Goal: Information Seeking & Learning: Learn about a topic

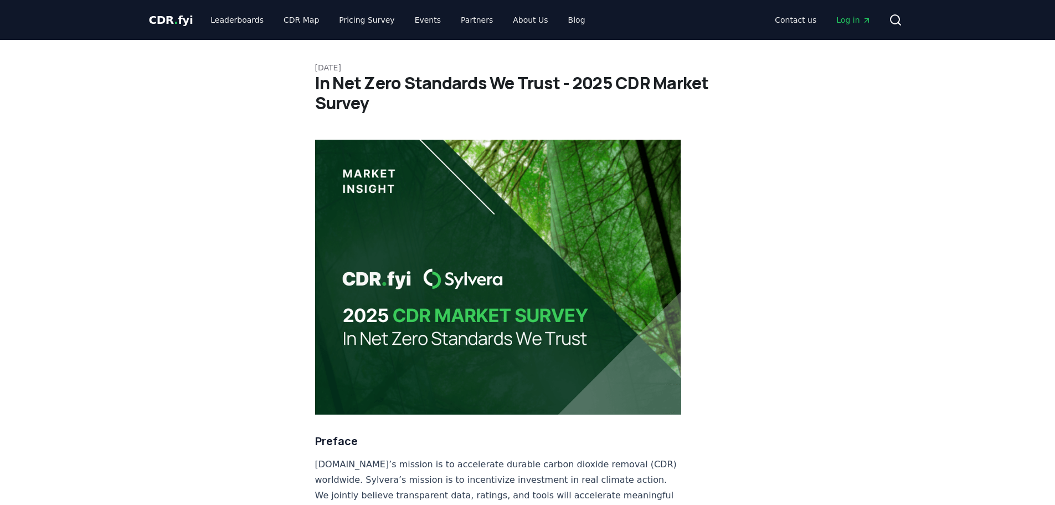
scroll to position [388, 0]
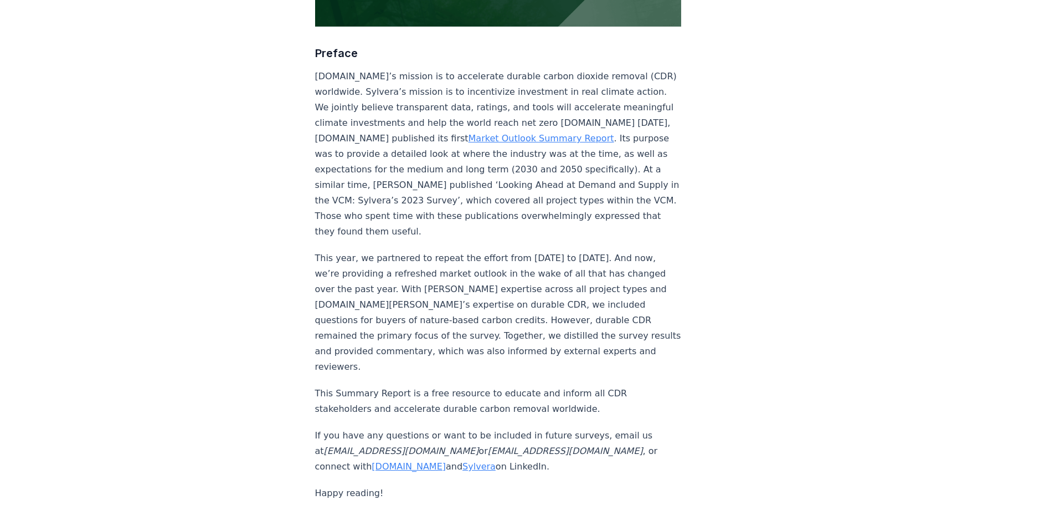
click at [592, 133] on link "Market Outlook Summary Report" at bounding box center [542, 138] width 146 height 11
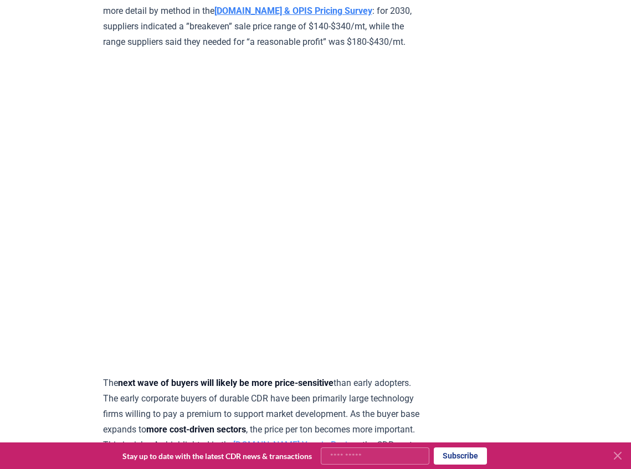
scroll to position [3819, 0]
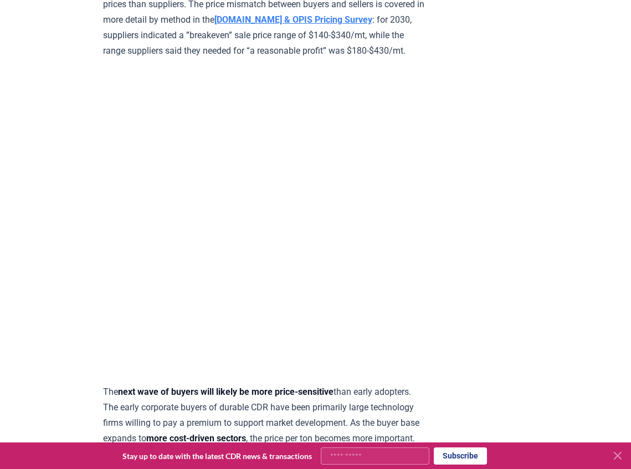
click at [372, 25] on strong "[DOMAIN_NAME] & OPIS Pricing Survey" at bounding box center [293, 19] width 158 height 11
drag, startPoint x: 495, startPoint y: 157, endPoint x: 520, endPoint y: 206, distance: 54.3
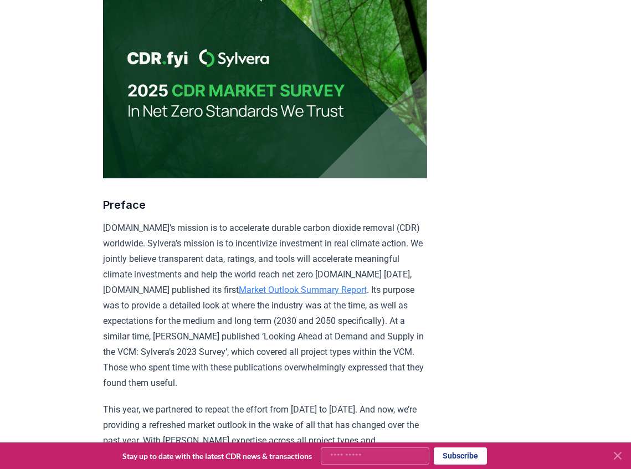
scroll to position [0, 0]
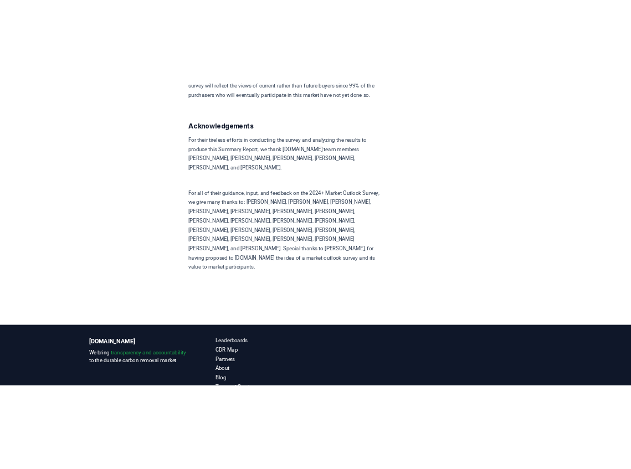
scroll to position [7664, 0]
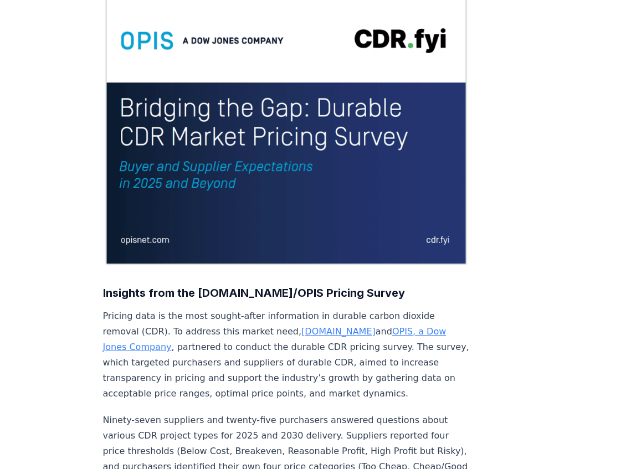
scroll to position [131, 0]
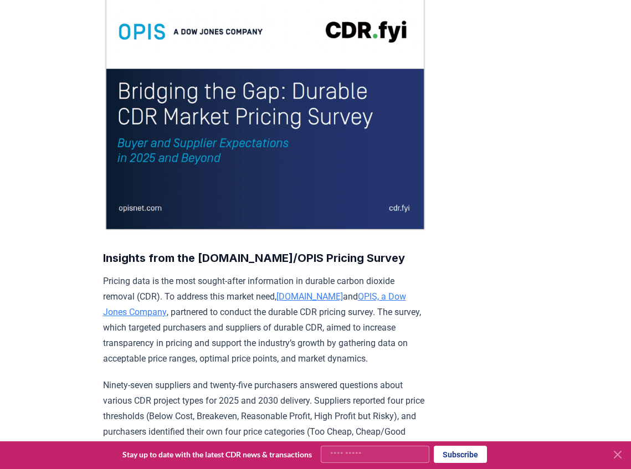
click at [330, 126] on img at bounding box center [265, 109] width 324 height 243
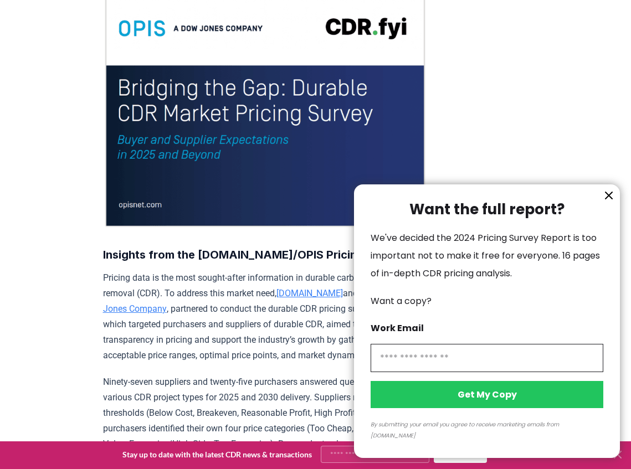
scroll to position [138, 0]
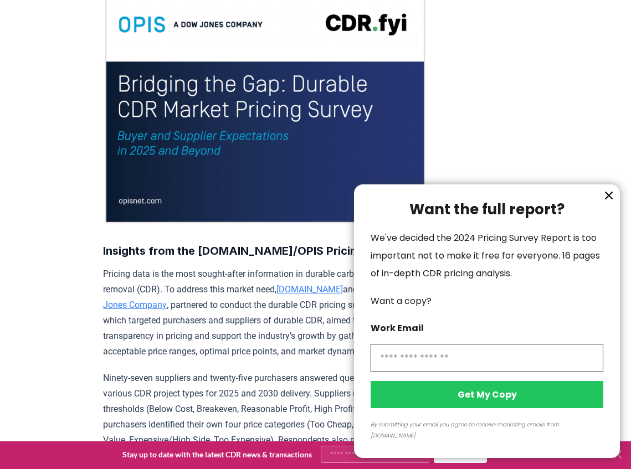
click at [609, 202] on icon "information" at bounding box center [608, 195] width 13 height 13
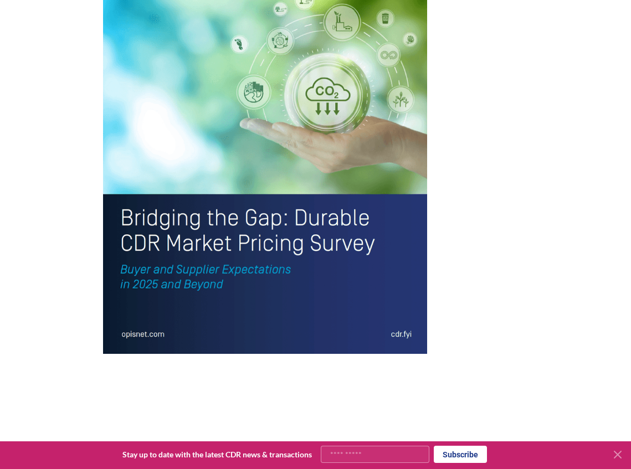
scroll to position [2333, 0]
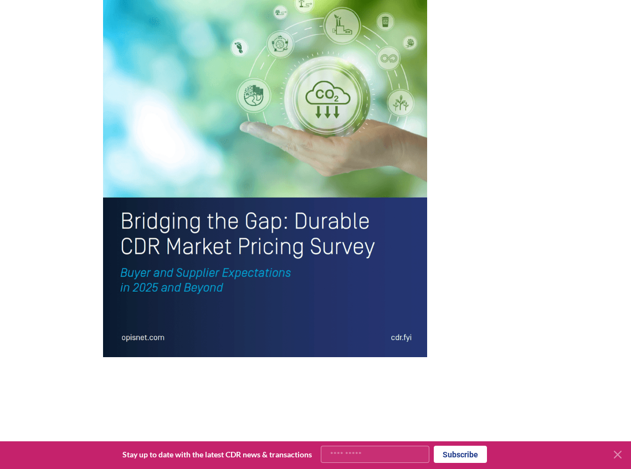
click at [230, 264] on img at bounding box center [265, 146] width 324 height 423
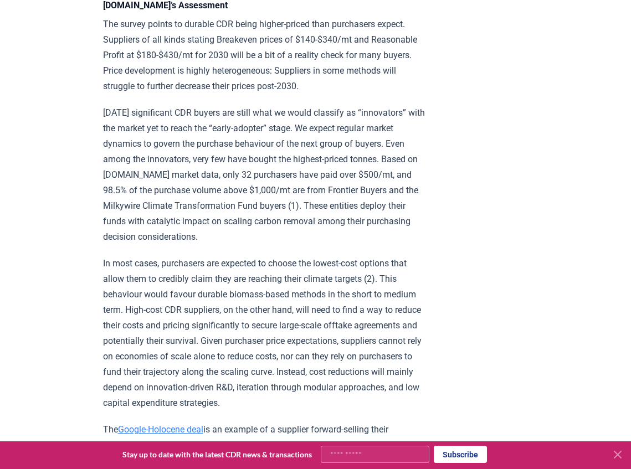
scroll to position [1491, 0]
